Goal: Find specific page/section: Find specific page/section

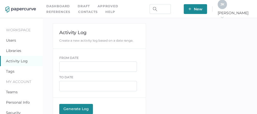
click at [78, 12] on link "Contacts" at bounding box center [87, 12] width 19 height 6
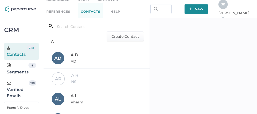
click at [14, 88] on div "Verified Emails" at bounding box center [18, 89] width 22 height 19
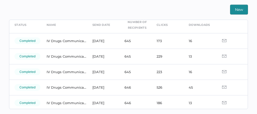
scroll to position [25, 0]
